Goal: Task Accomplishment & Management: Use online tool/utility

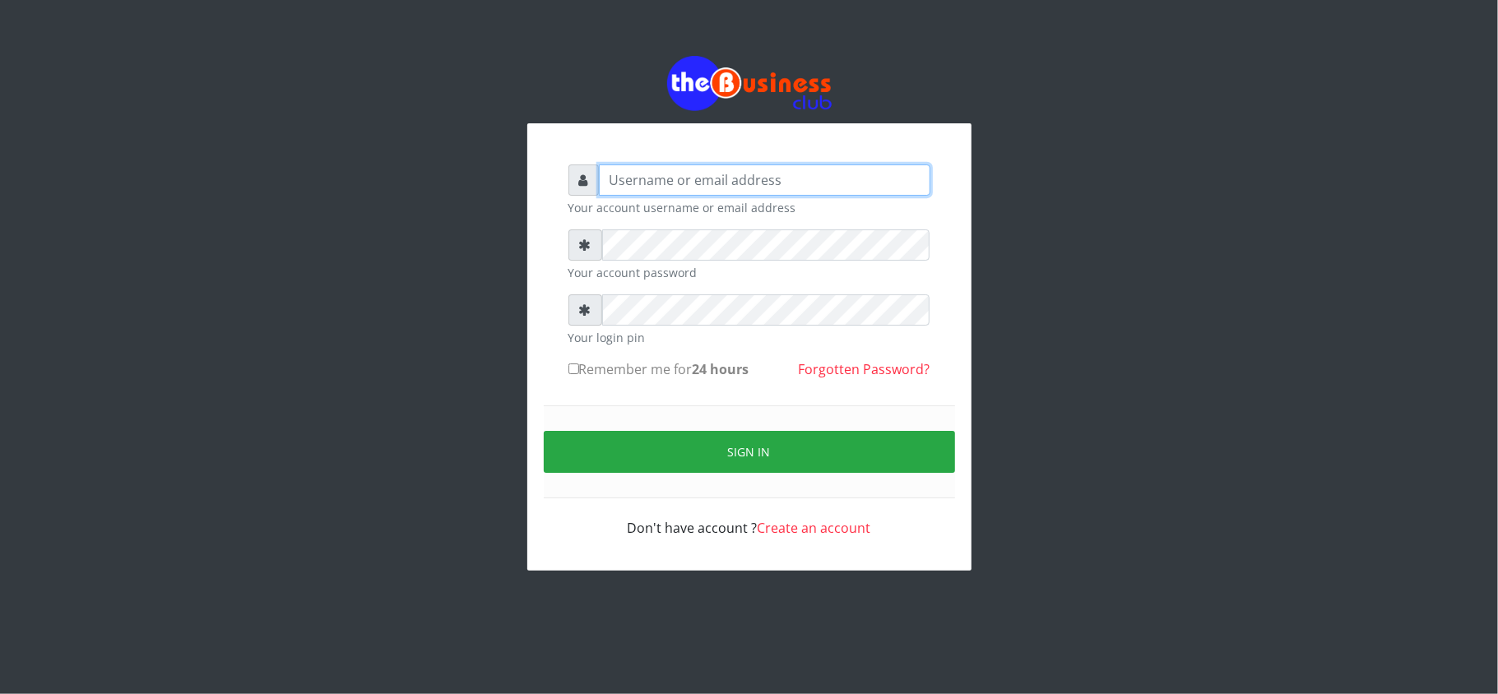
click at [625, 191] on input "text" at bounding box center [765, 180] width 332 height 31
type input "kennyclassy"
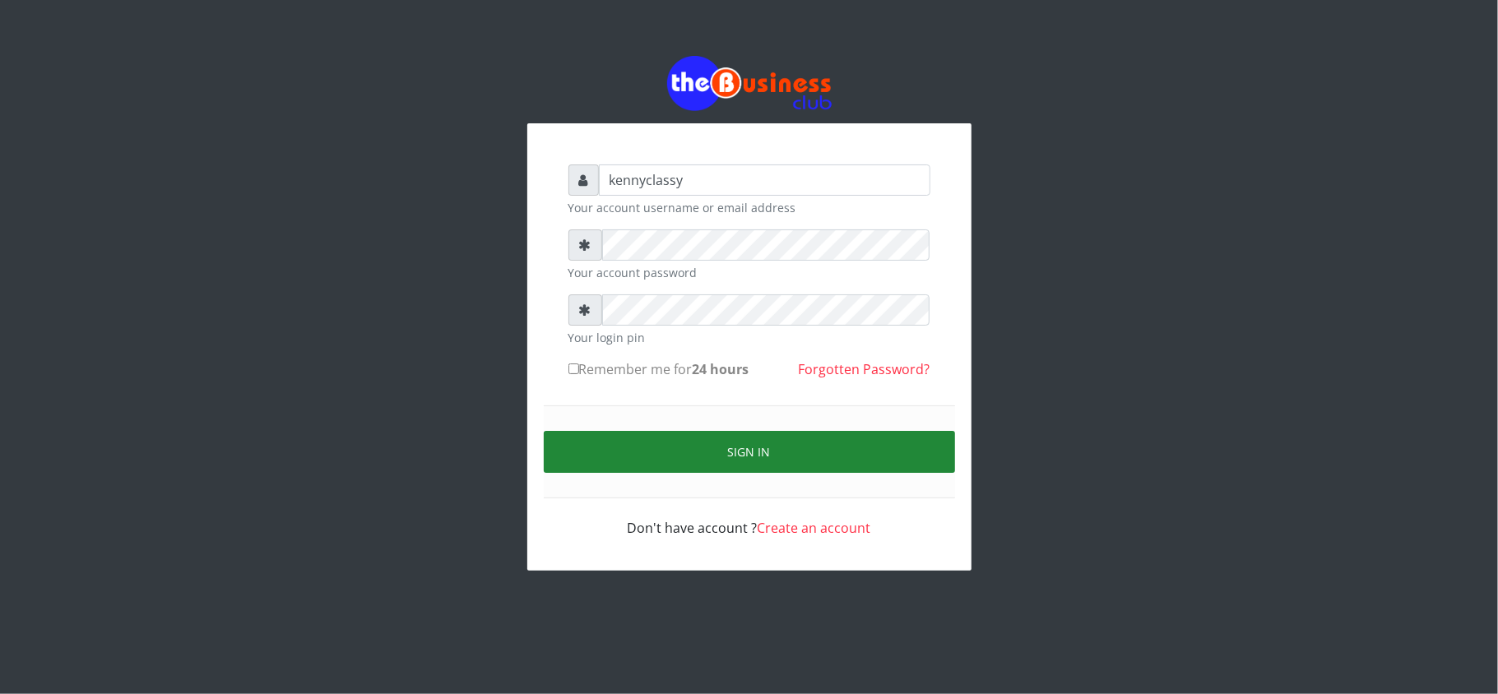
click at [703, 445] on button "Sign in" at bounding box center [749, 452] width 411 height 42
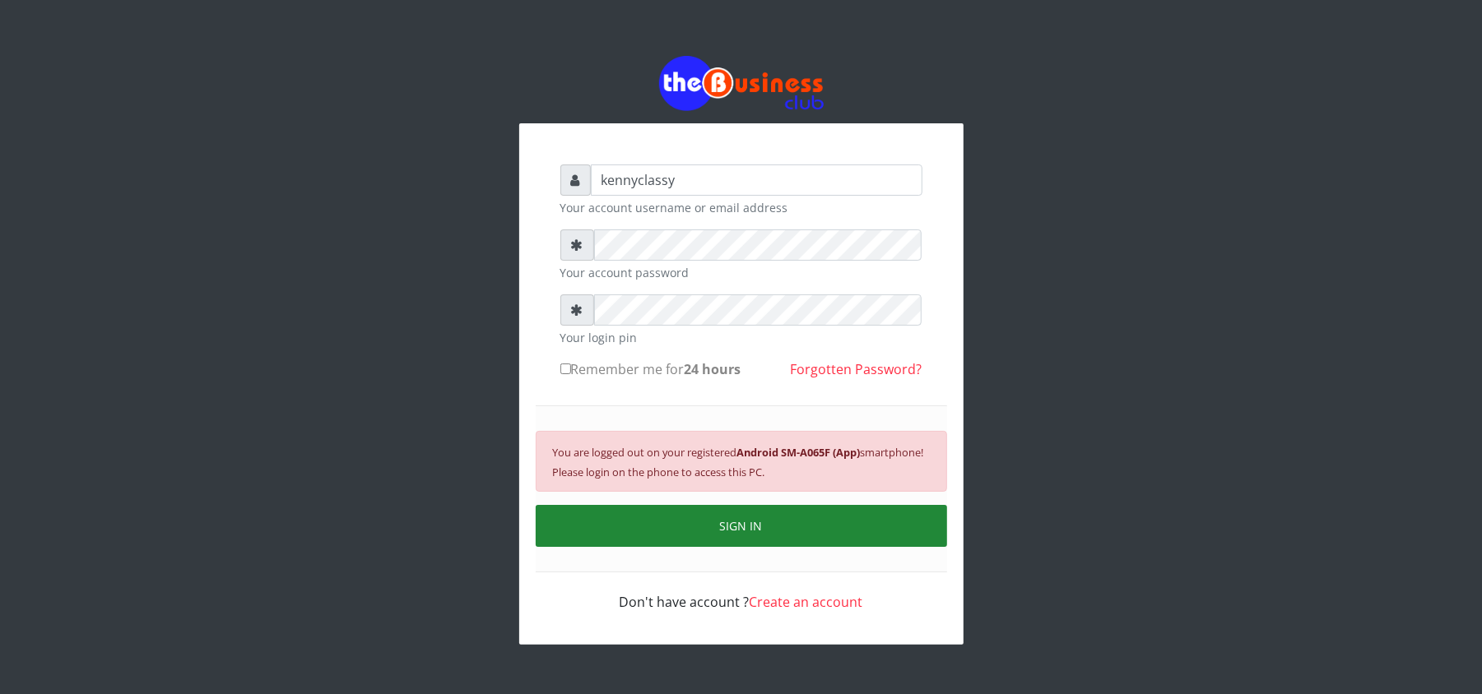
click at [906, 527] on button "SIGN IN" at bounding box center [741, 526] width 411 height 42
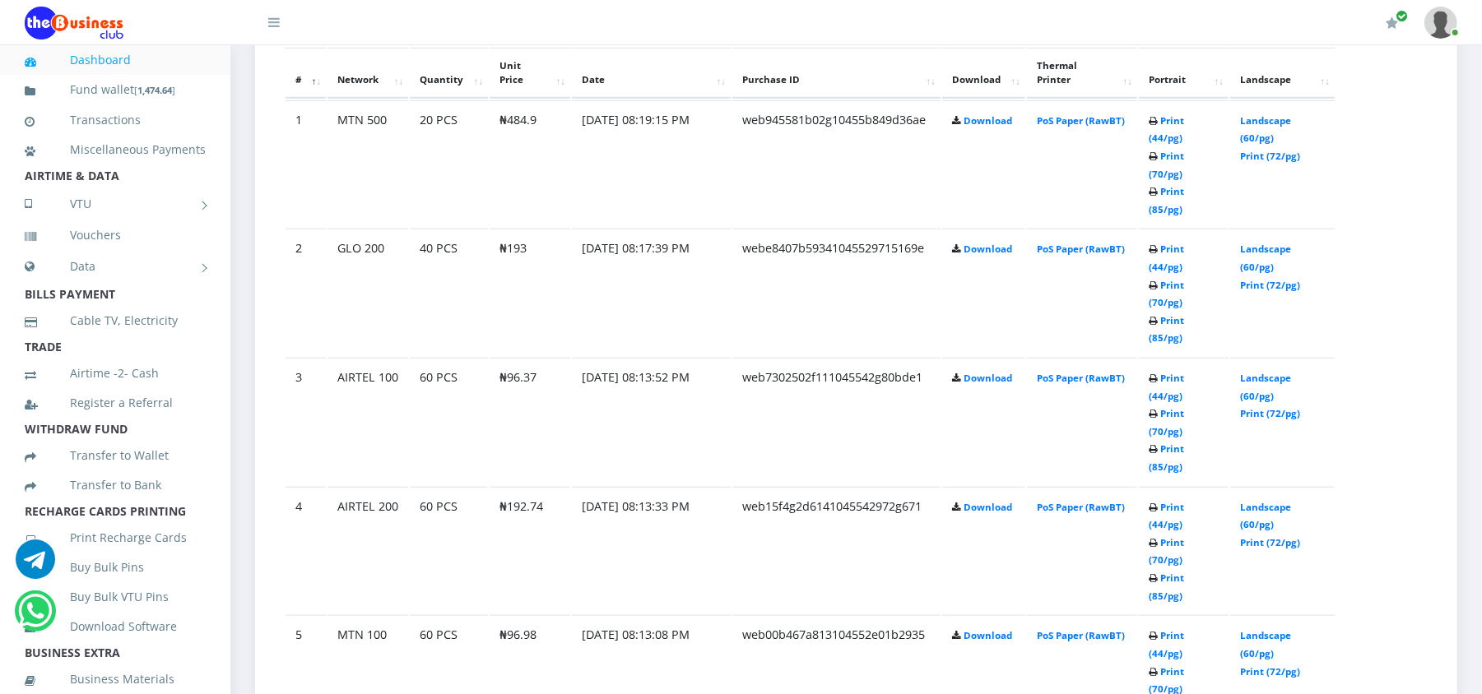
scroll to position [977, 0]
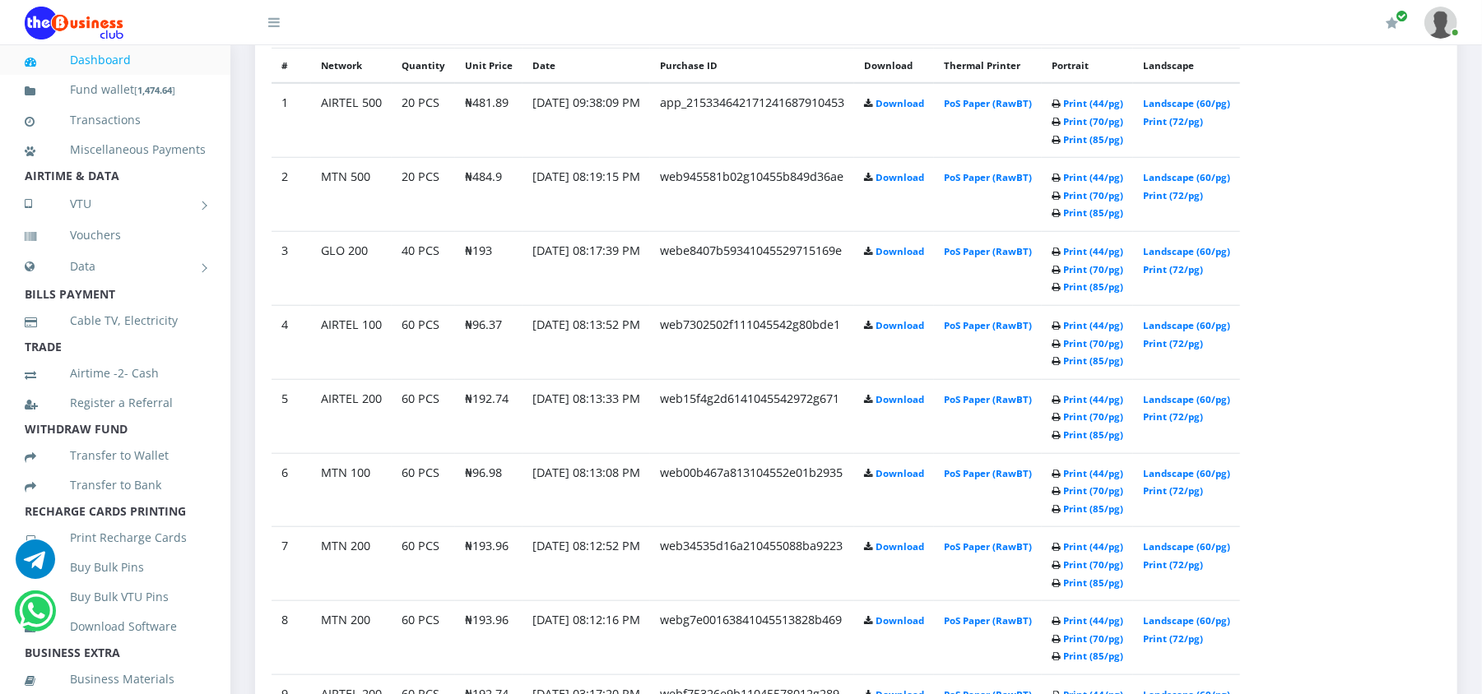
click at [445, 157] on td "60 PCS" at bounding box center [423, 120] width 63 height 74
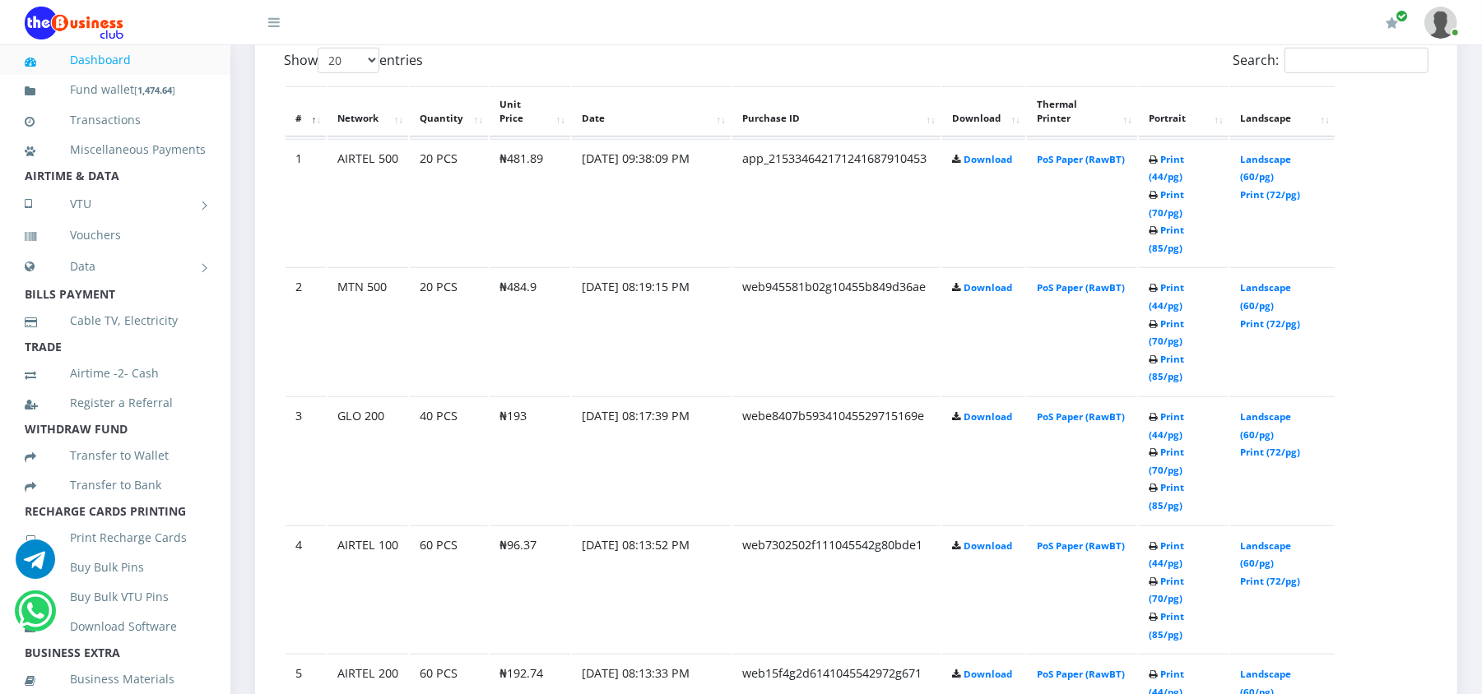
scroll to position [977, 0]
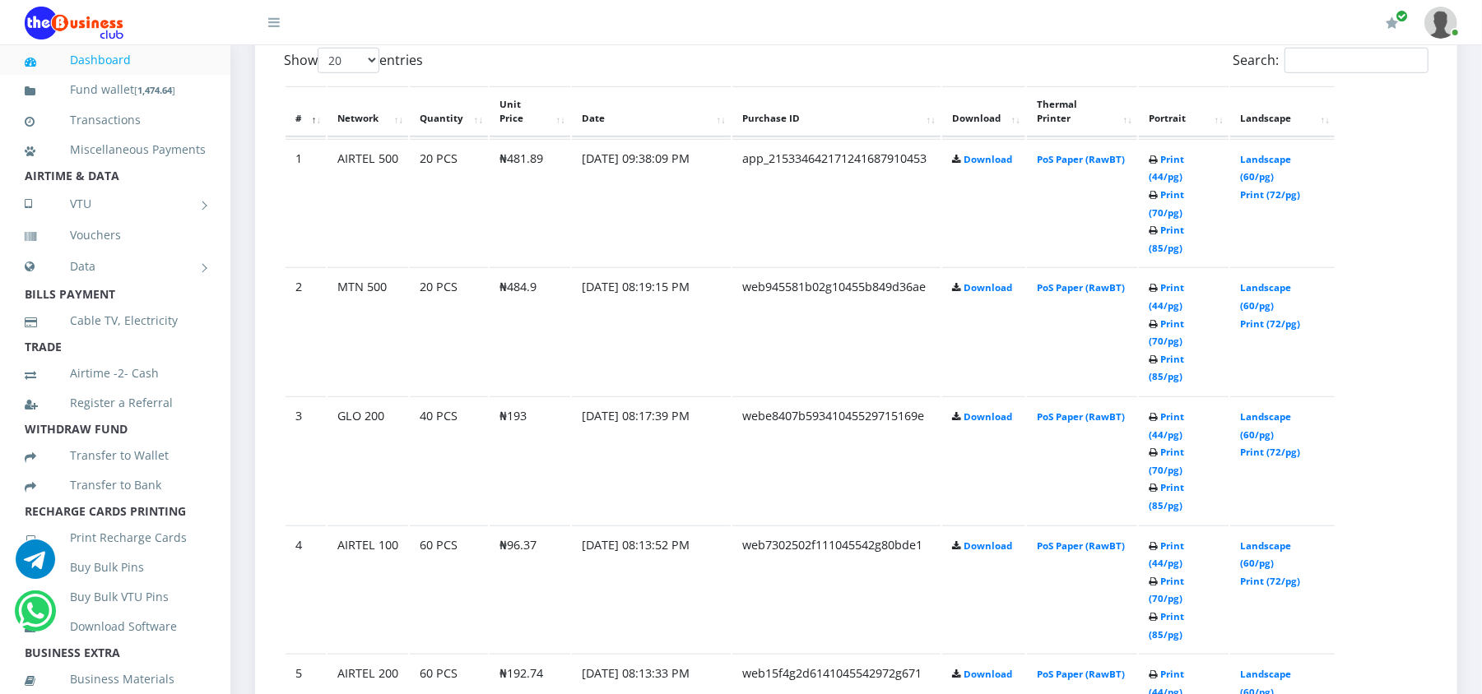
scroll to position [977, 0]
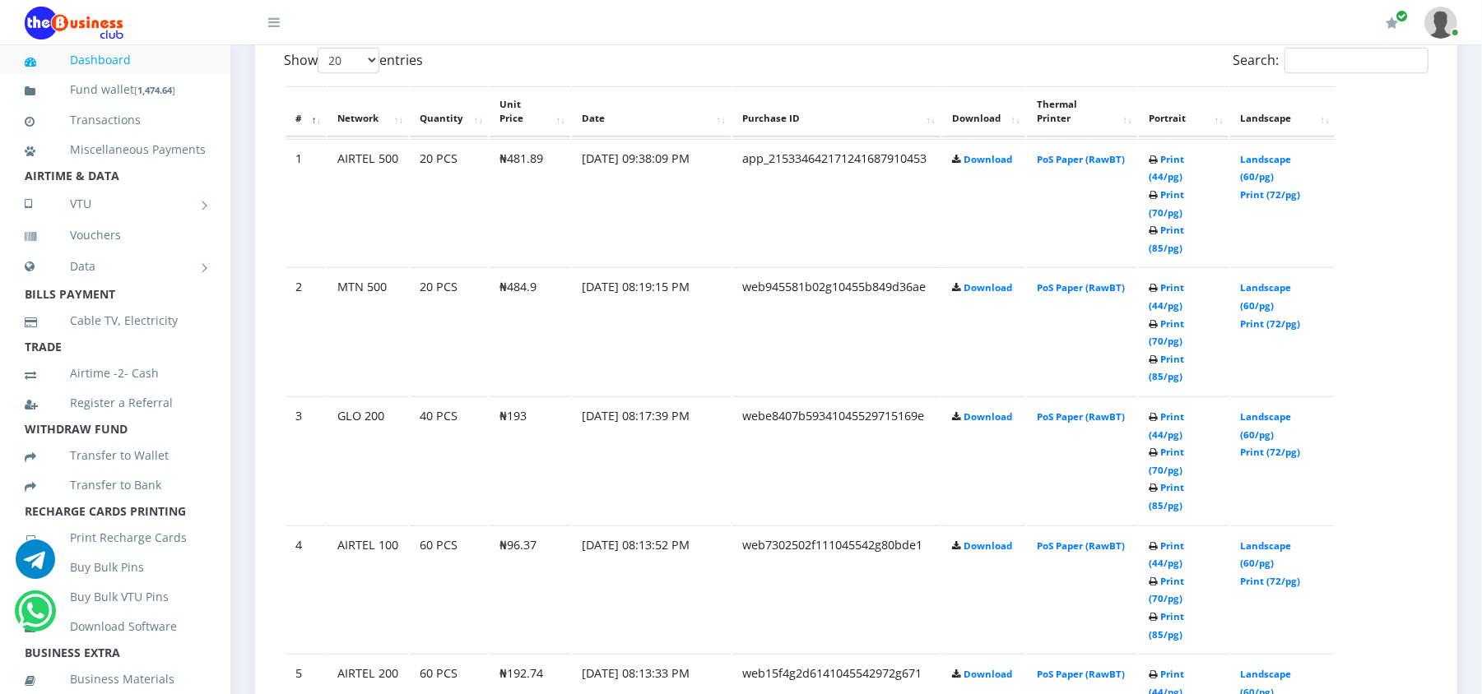
scroll to position [977, 0]
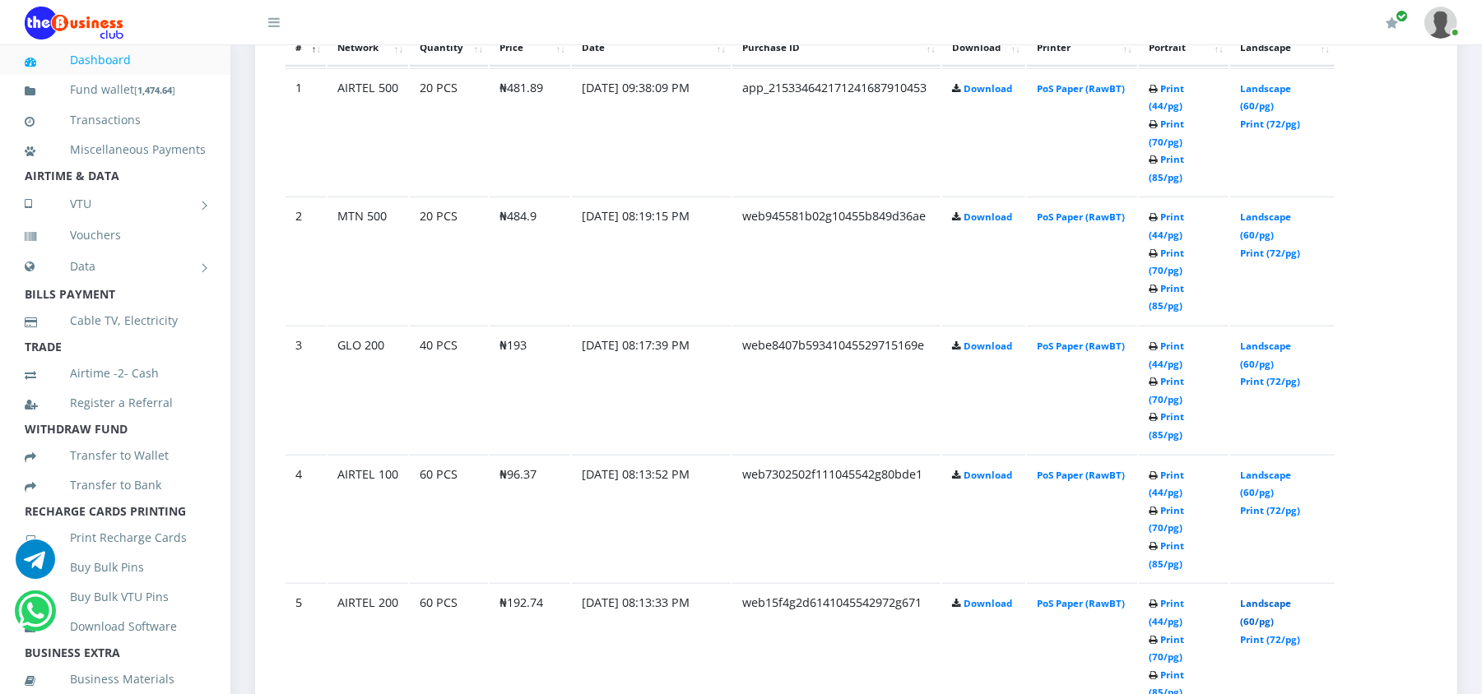
click at [1249, 597] on link "Landscape (60/pg)" at bounding box center [1265, 612] width 51 height 30
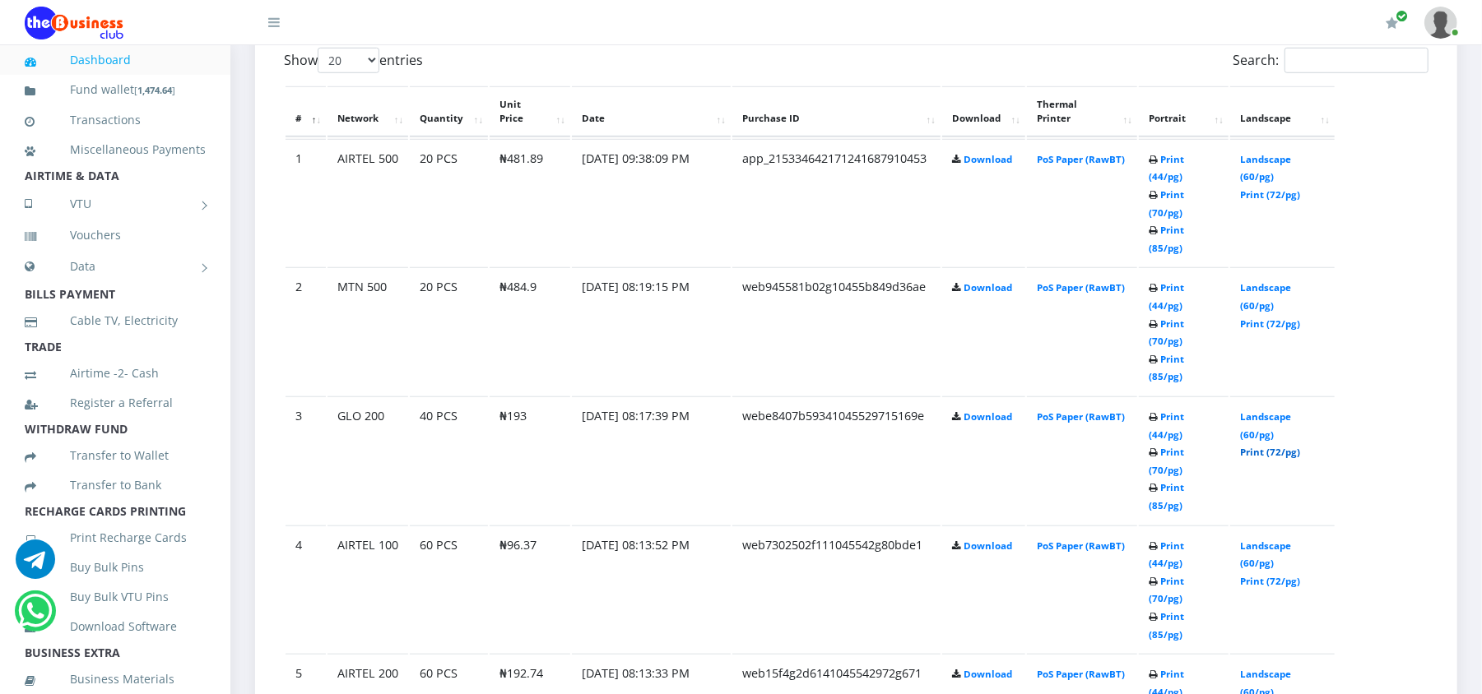
scroll to position [977, 0]
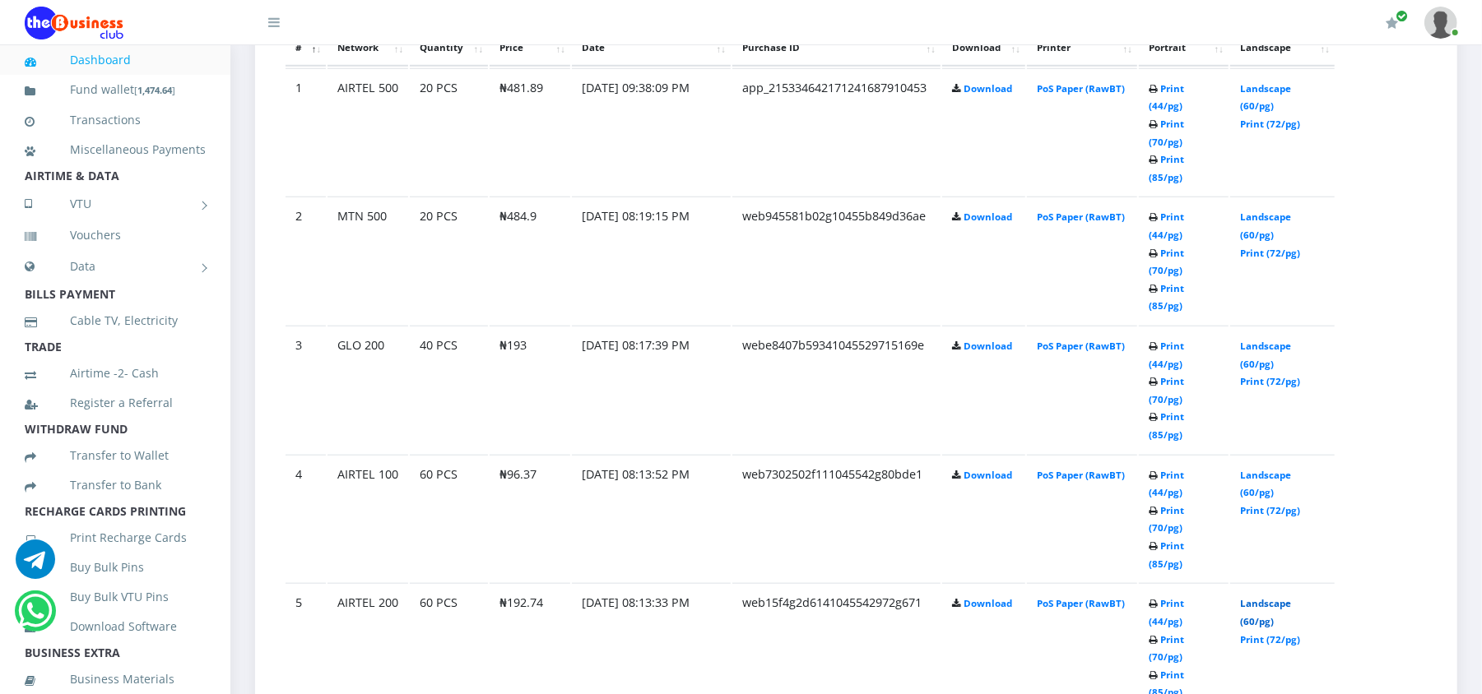
click at [1252, 597] on link "Landscape (60/pg)" at bounding box center [1265, 612] width 51 height 30
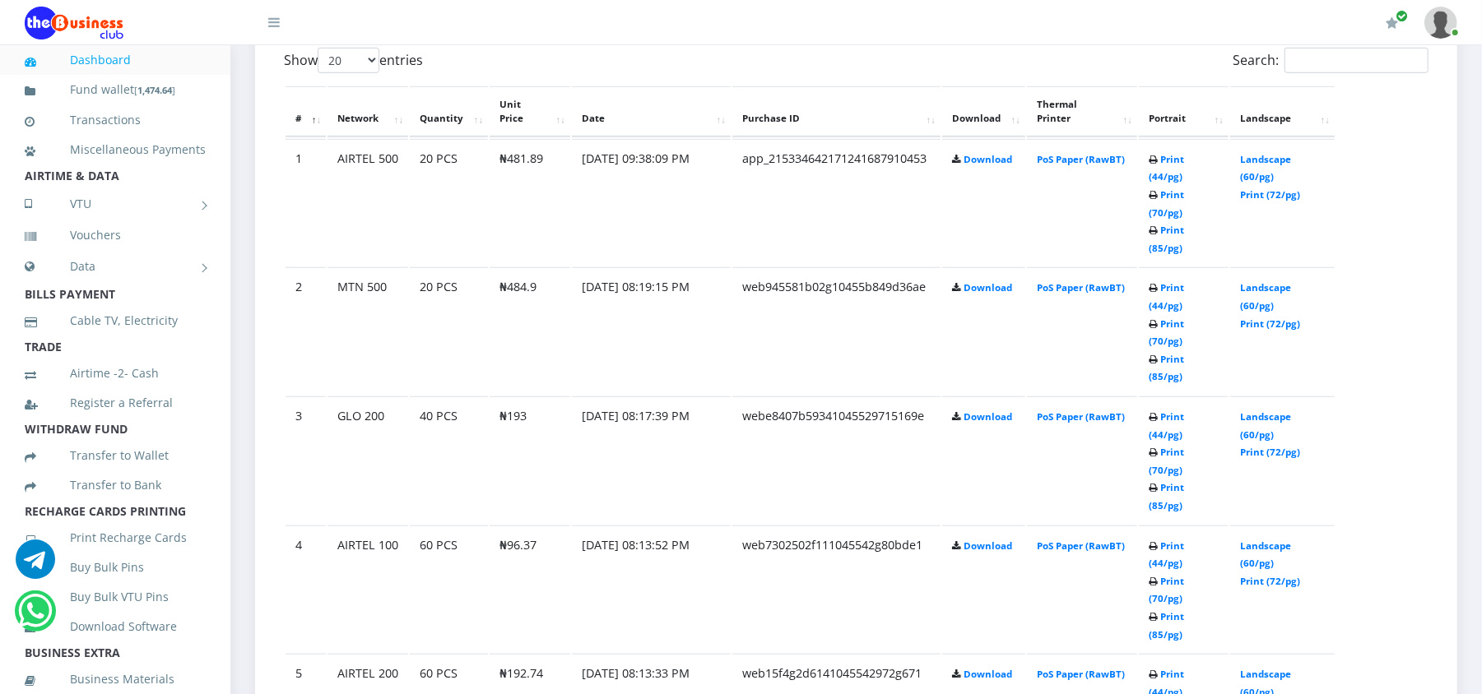
scroll to position [977, 0]
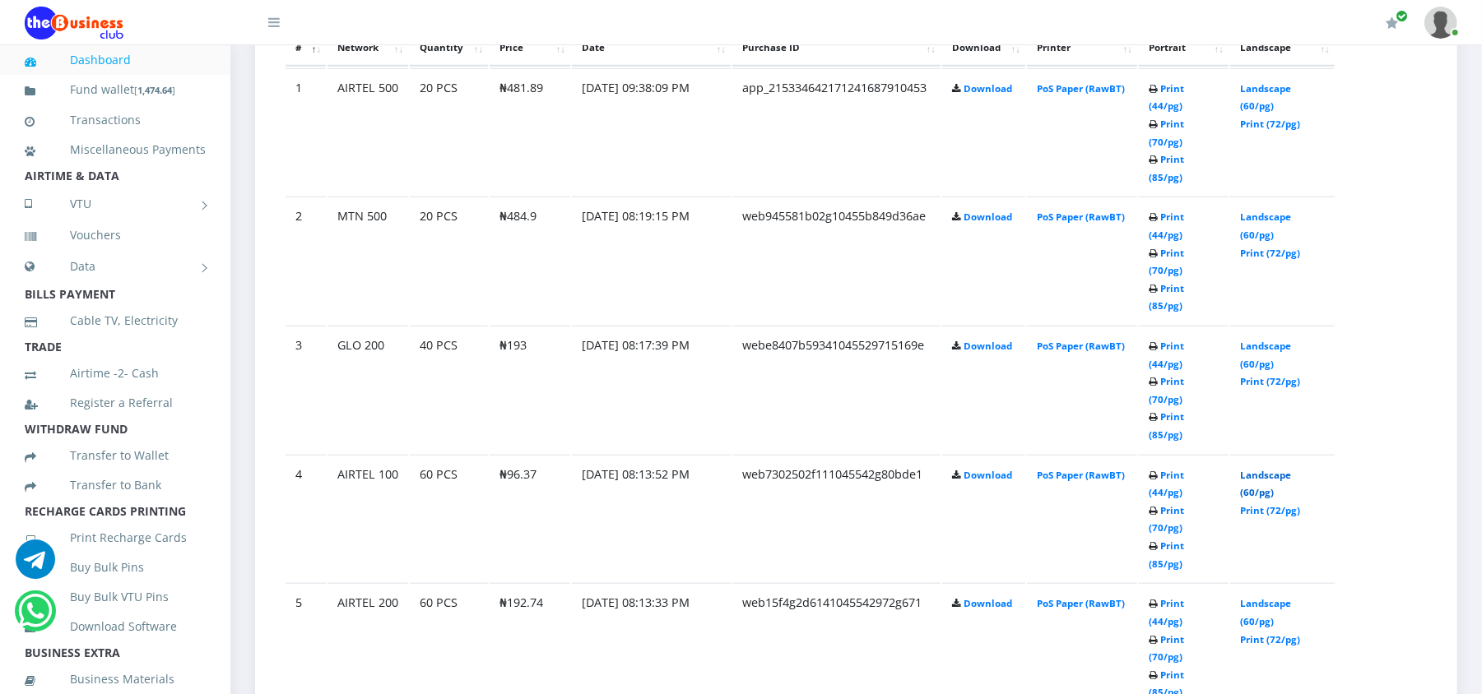
click at [1252, 469] on link "Landscape (60/pg)" at bounding box center [1265, 484] width 51 height 30
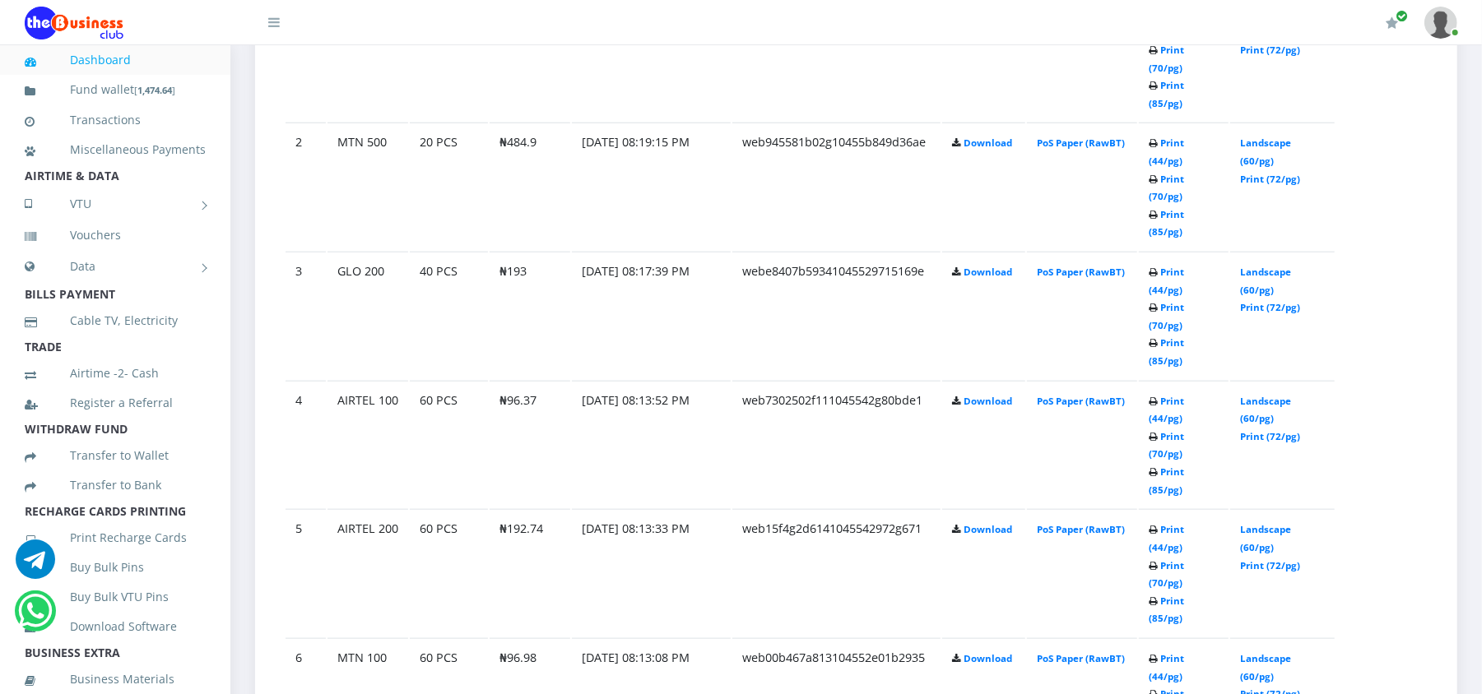
scroll to position [977, 0]
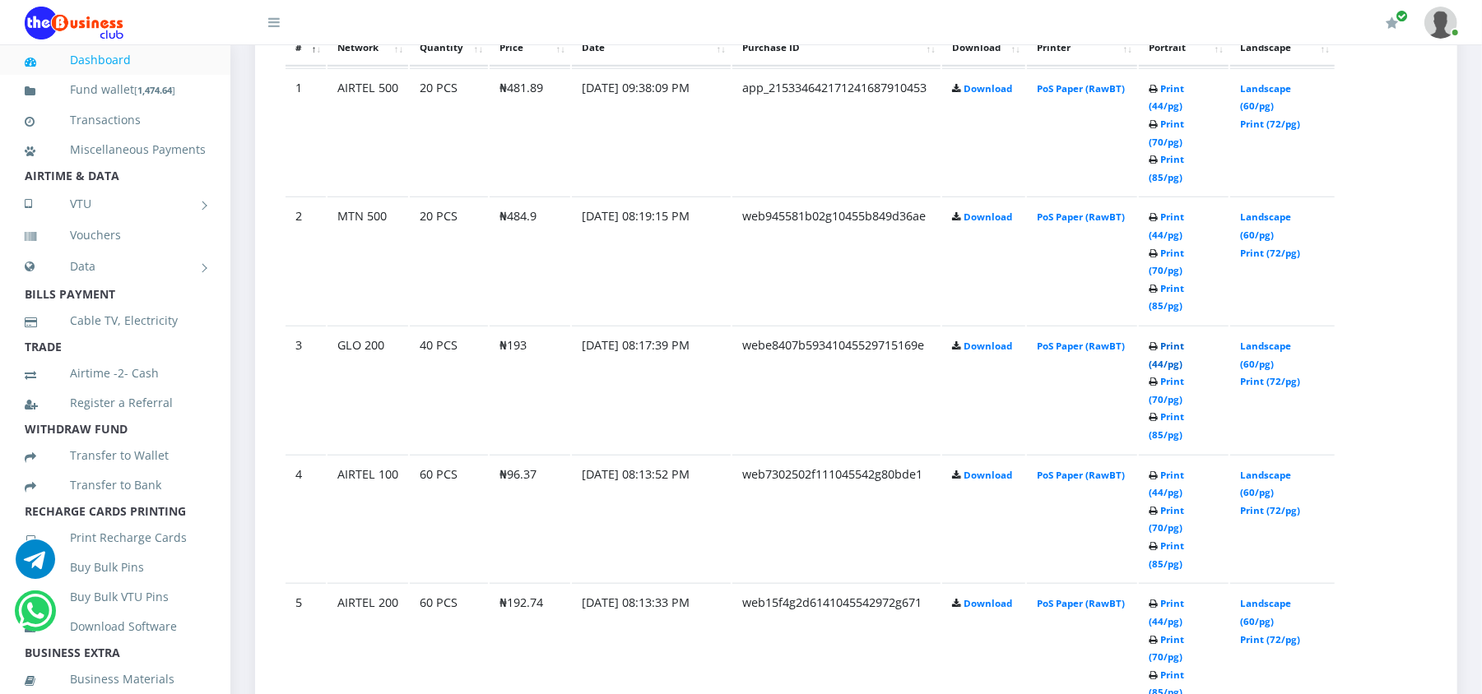
click at [1170, 340] on link "Print (44/pg)" at bounding box center [1165, 355] width 35 height 30
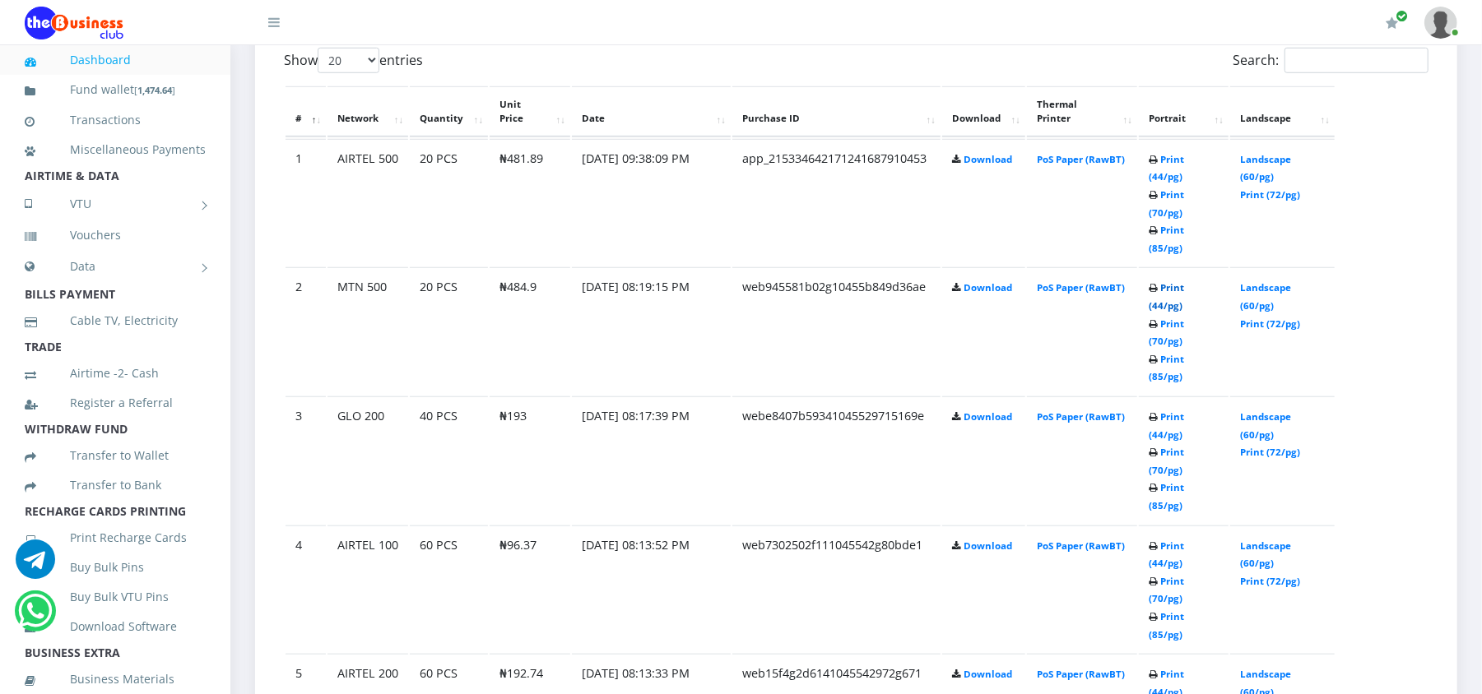
scroll to position [977, 0]
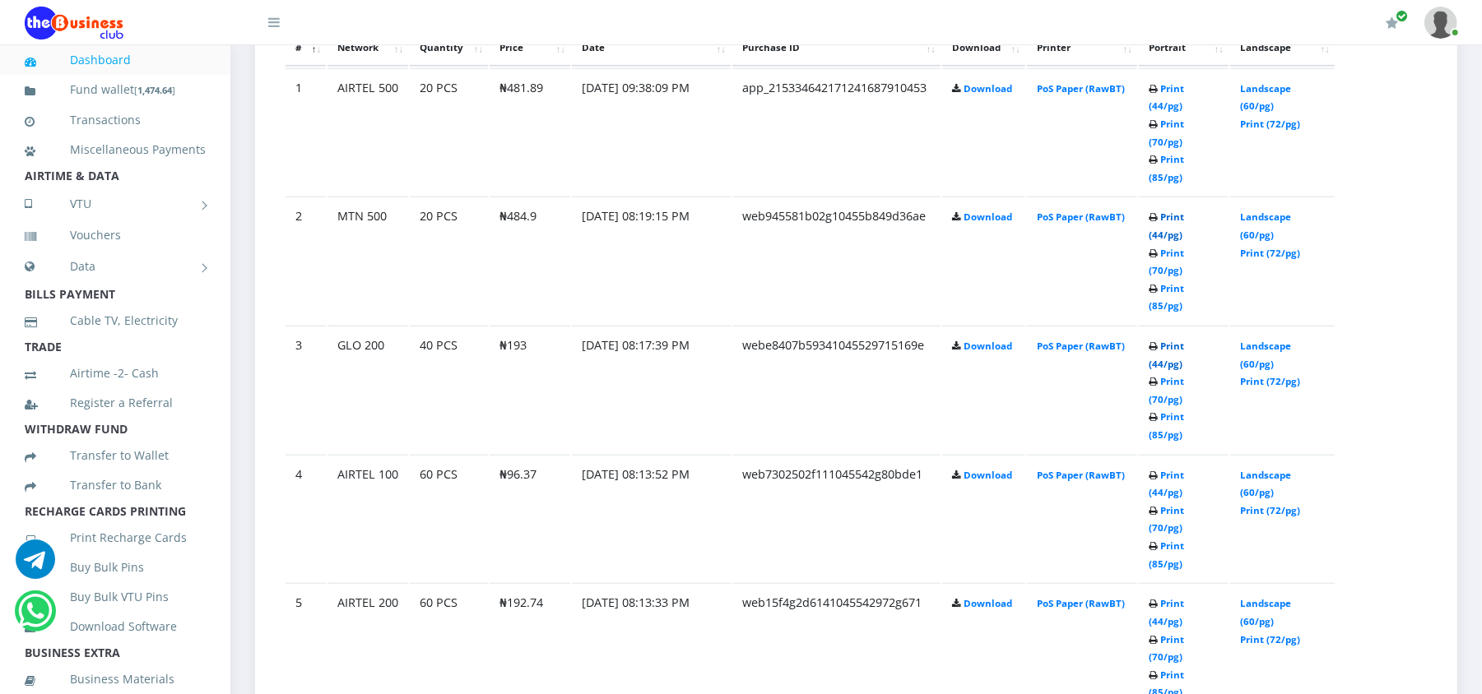
click at [1179, 340] on link "Print (44/pg)" at bounding box center [1165, 355] width 35 height 30
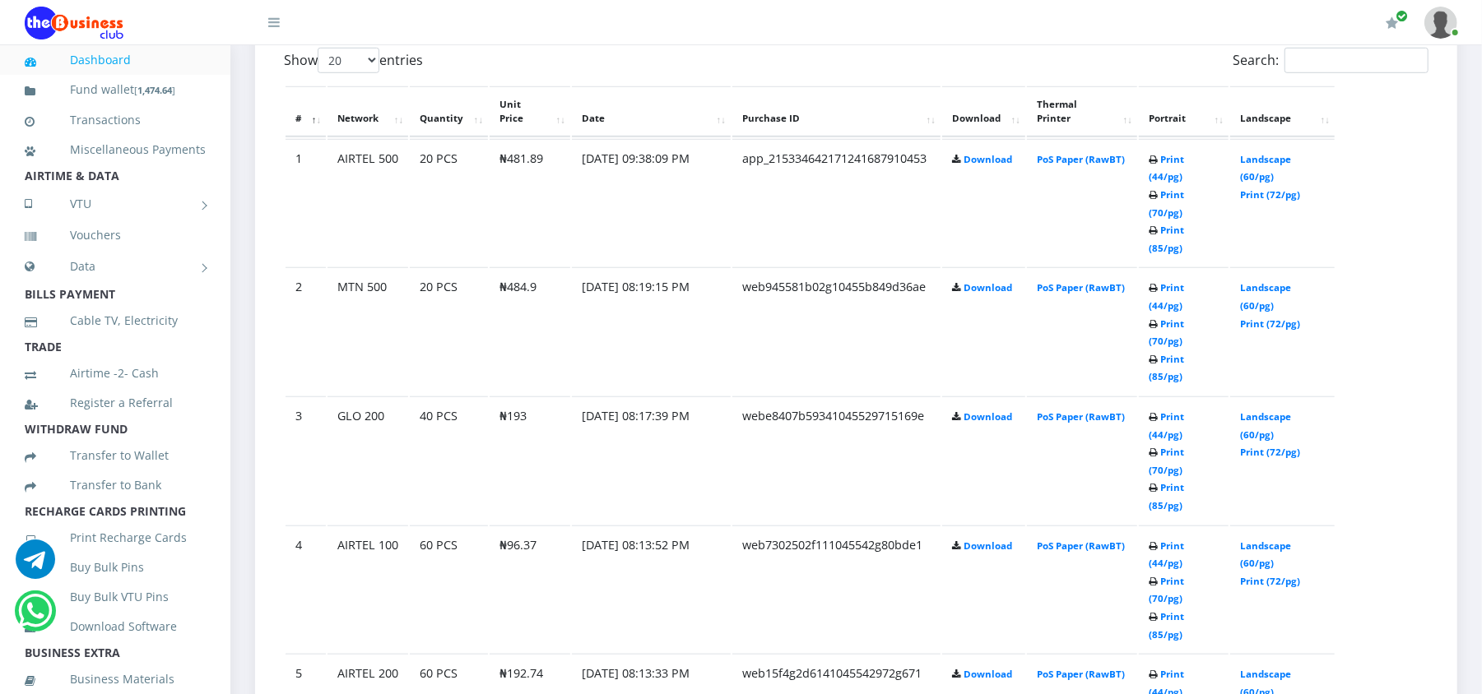
scroll to position [977, 0]
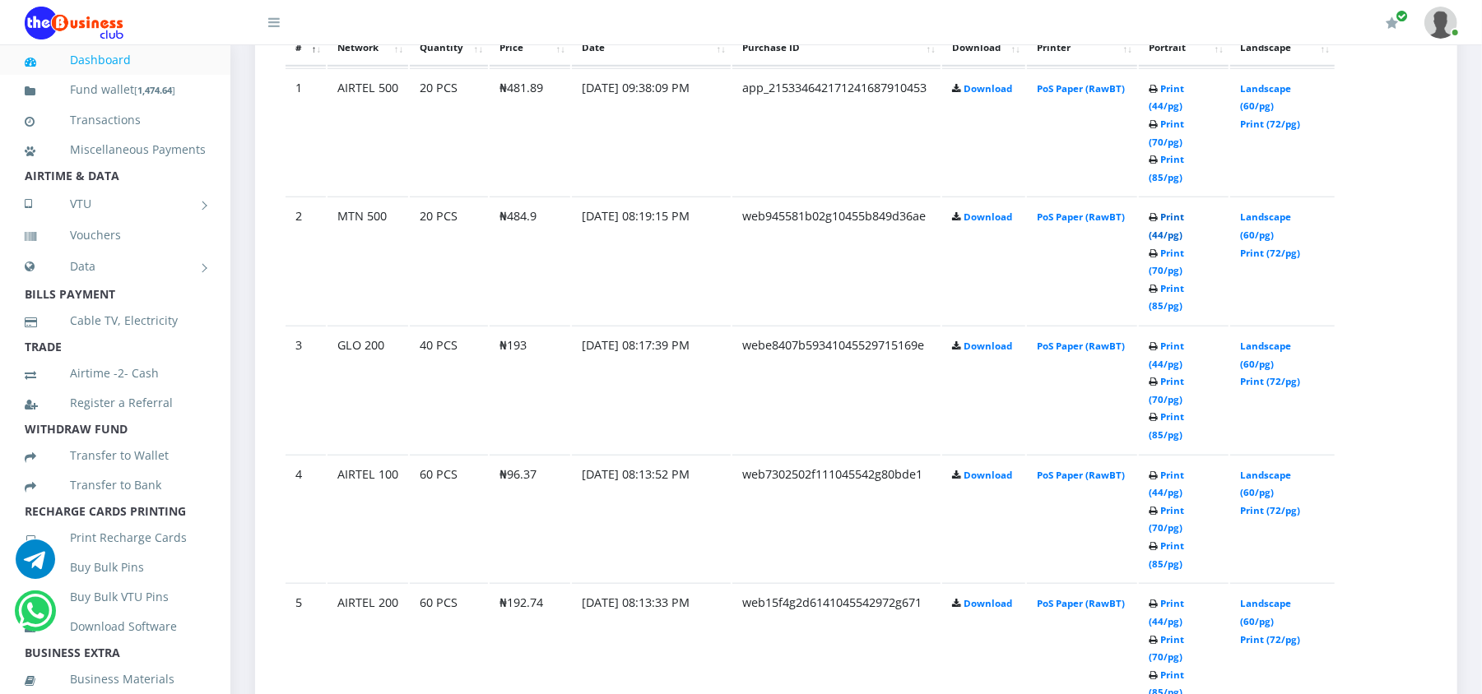
click at [1184, 211] on link "Print (44/pg)" at bounding box center [1165, 226] width 35 height 30
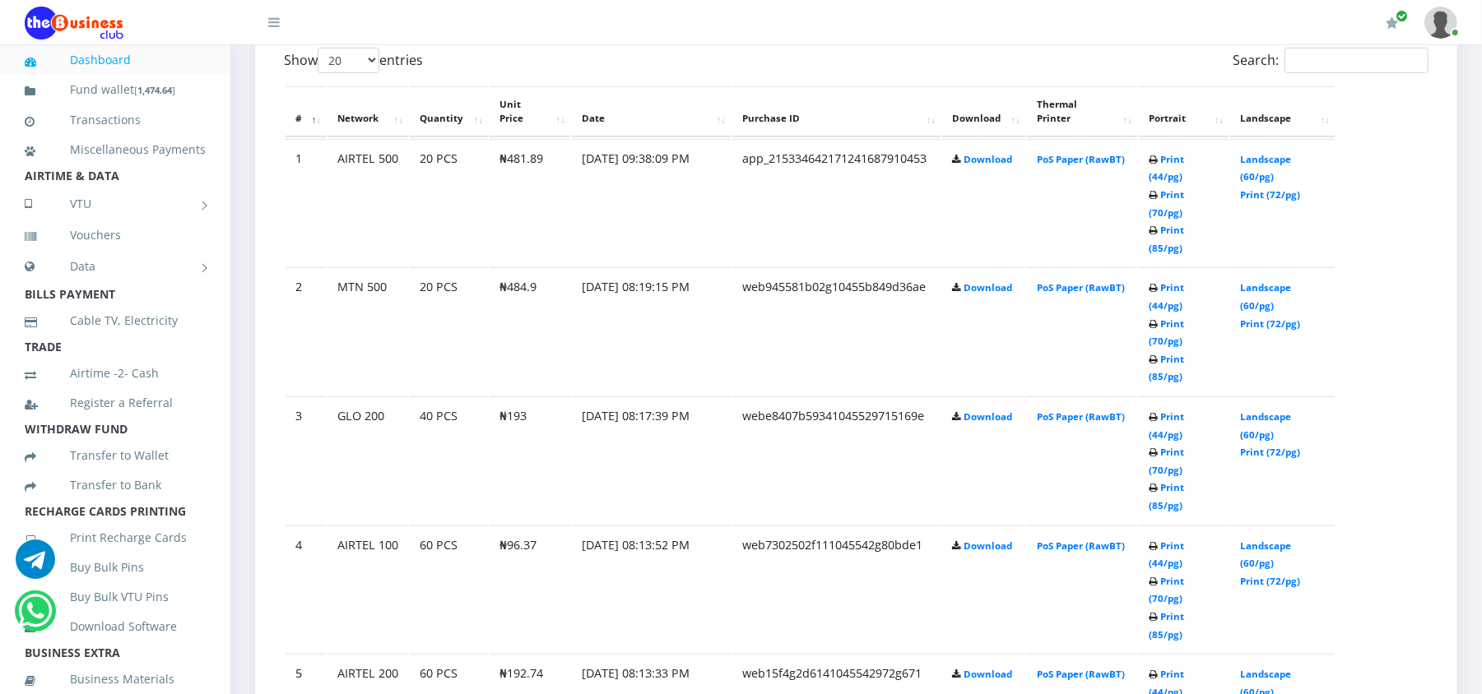
scroll to position [977, 0]
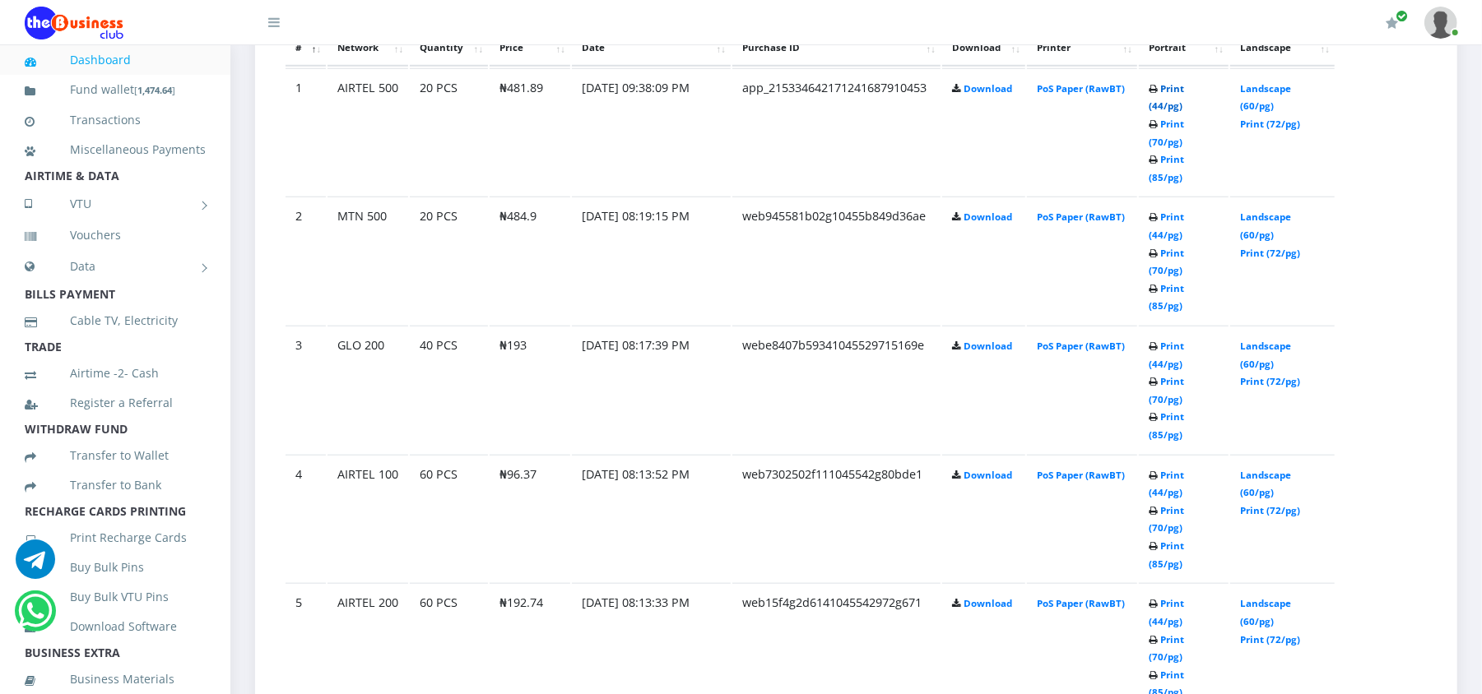
click at [1183, 86] on link "Print (44/pg)" at bounding box center [1165, 97] width 35 height 30
